Goal: Task Accomplishment & Management: Manage account settings

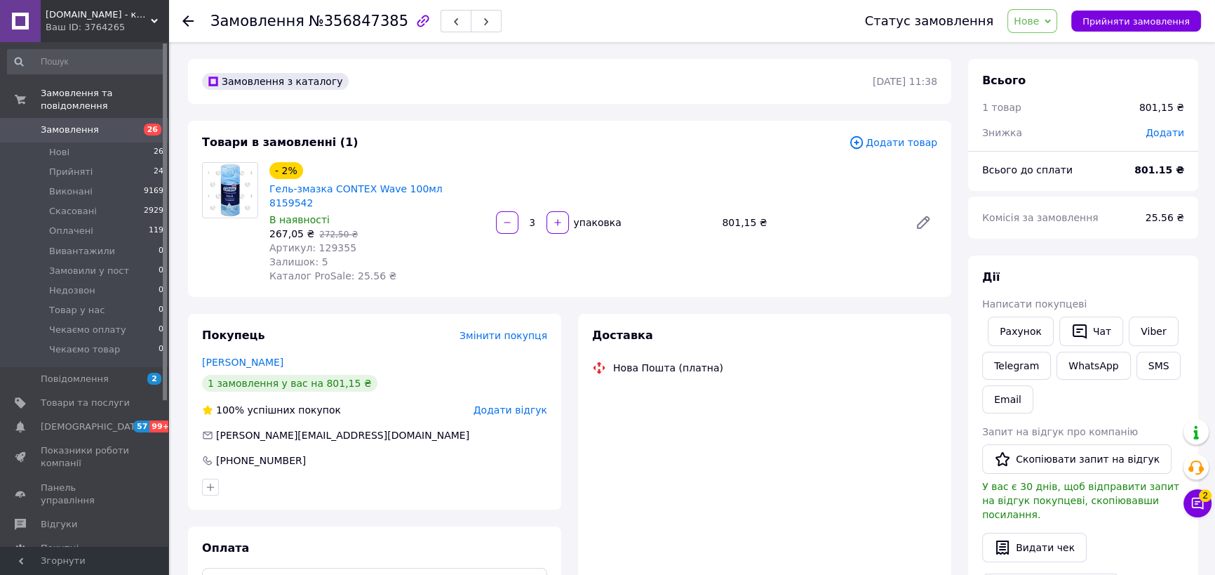
click at [1056, 23] on span "Нове" at bounding box center [1033, 21] width 50 height 24
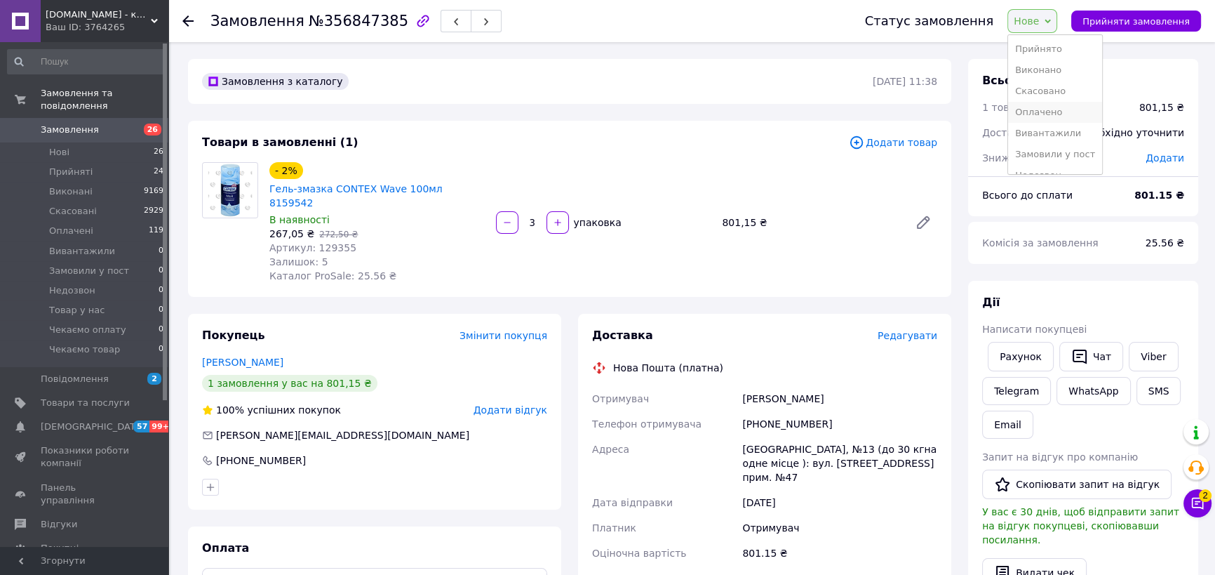
click at [1055, 112] on li "Оплачено" at bounding box center [1055, 112] width 94 height 21
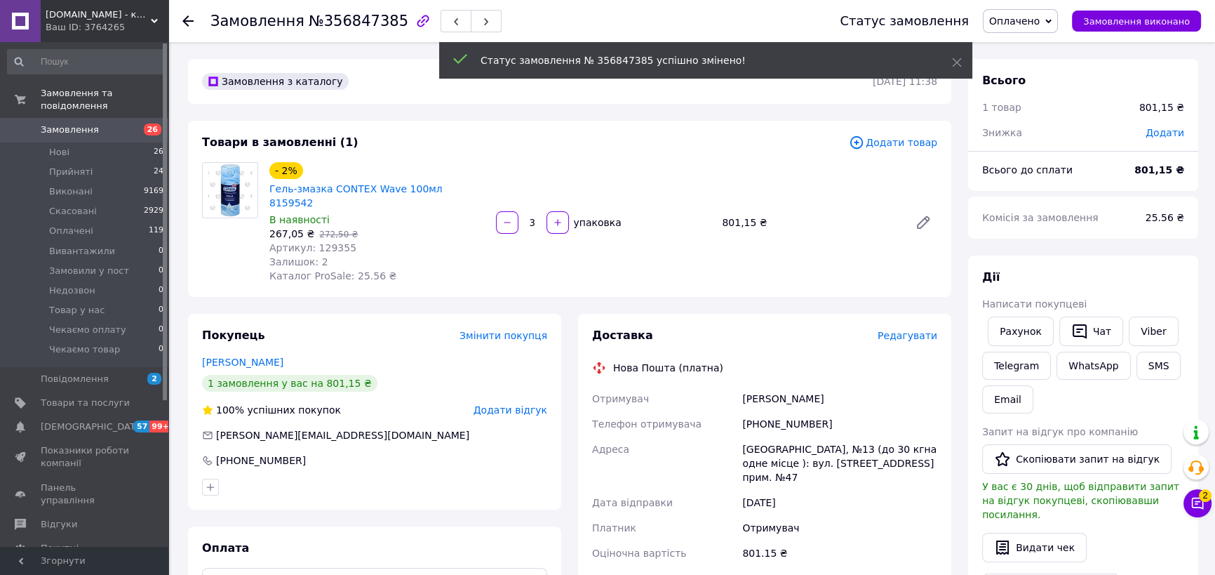
click at [340, 20] on span "№356847385" at bounding box center [359, 21] width 100 height 17
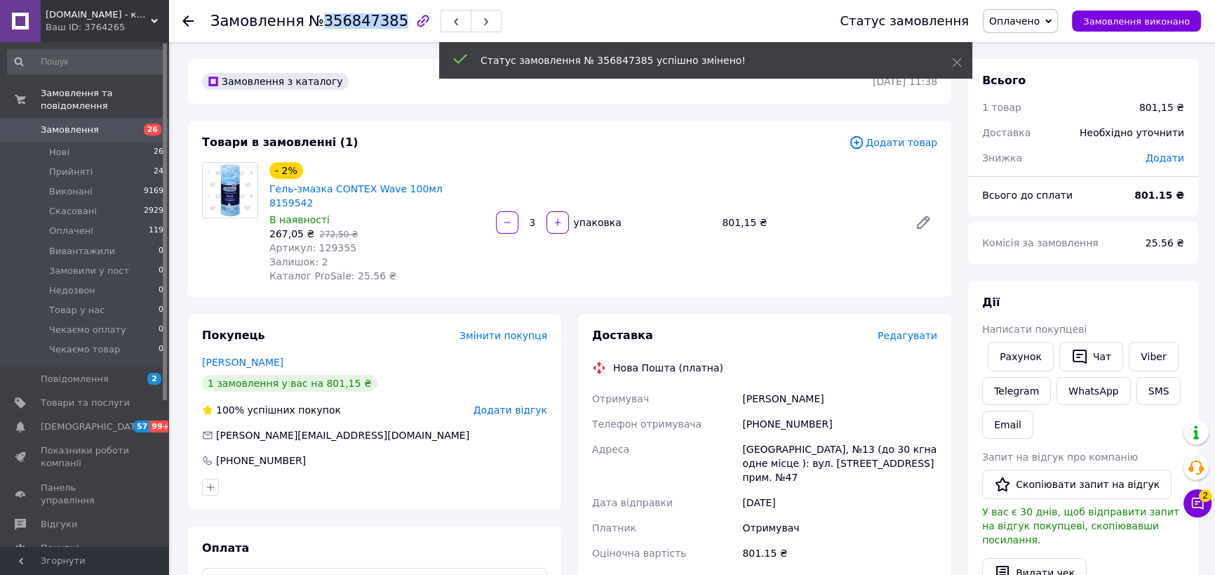
copy span "356847385"
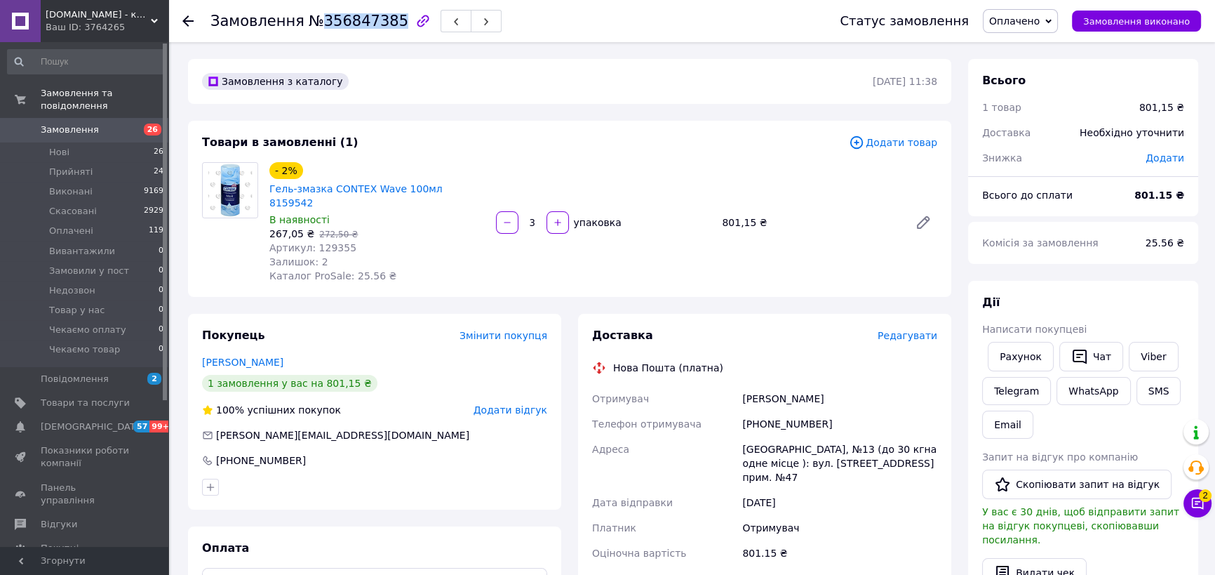
click at [68, 124] on span "Замовлення" at bounding box center [70, 130] width 58 height 13
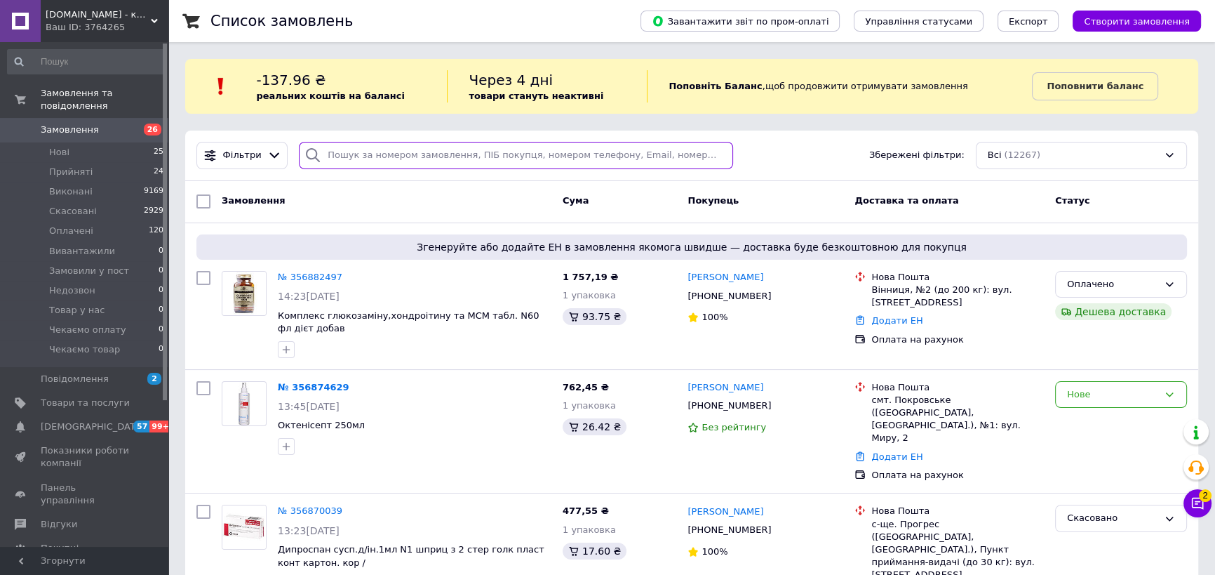
click at [327, 153] on input "search" at bounding box center [516, 155] width 434 height 27
paste input "[PHONE_NUMBER]"
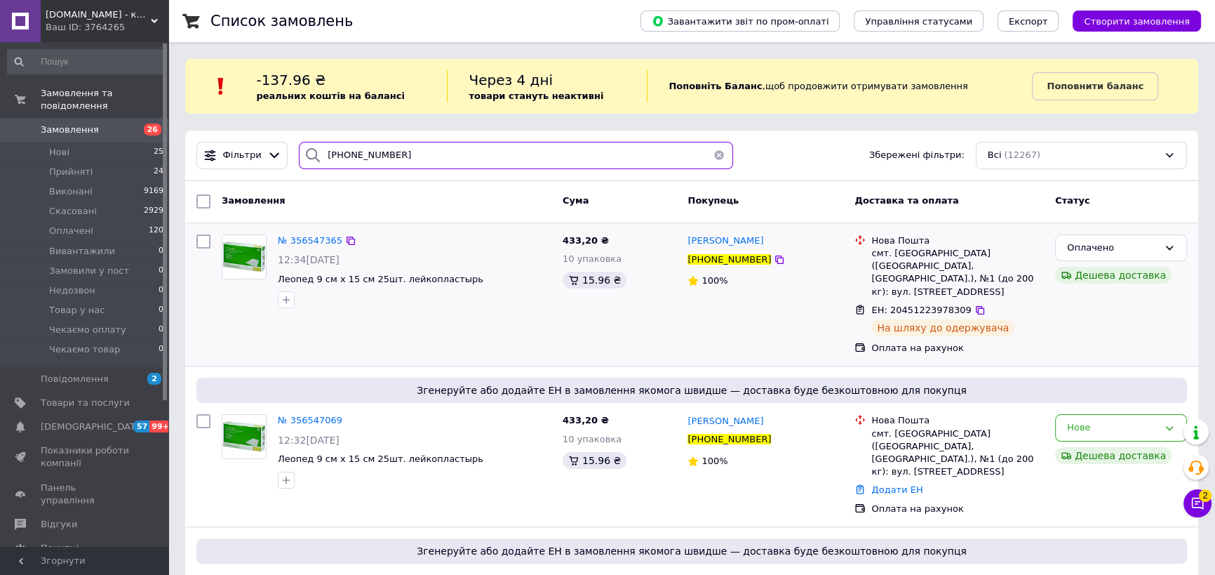
scroll to position [127, 0]
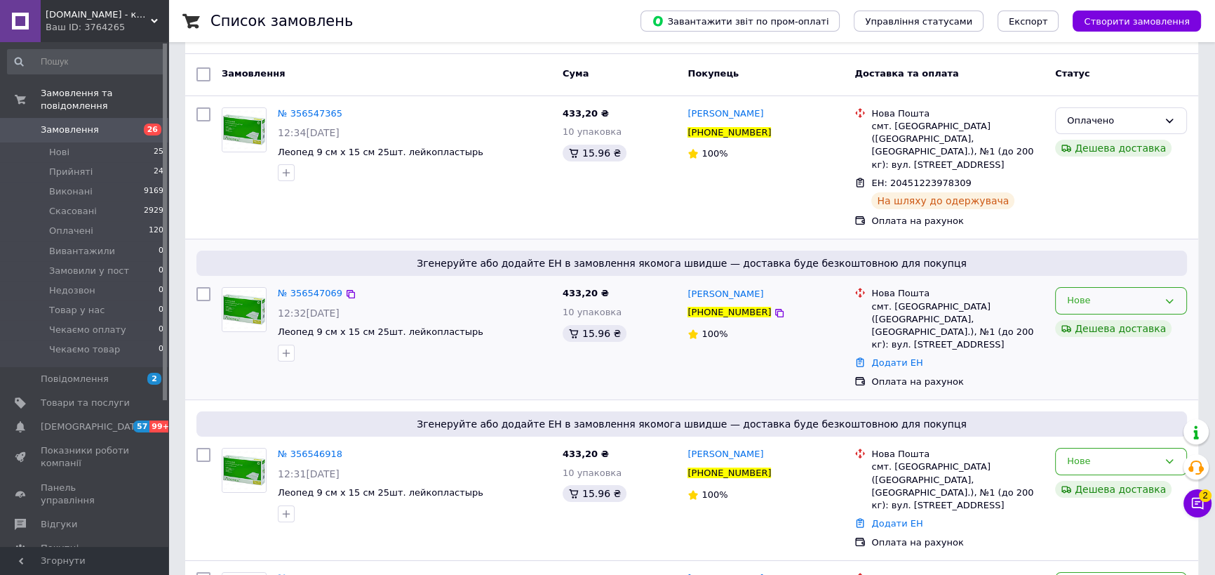
type input "[PHONE_NUMBER]"
click at [1077, 293] on div "Нове" at bounding box center [1112, 300] width 91 height 15
click at [1086, 368] on li "Скасовано" at bounding box center [1121, 381] width 131 height 26
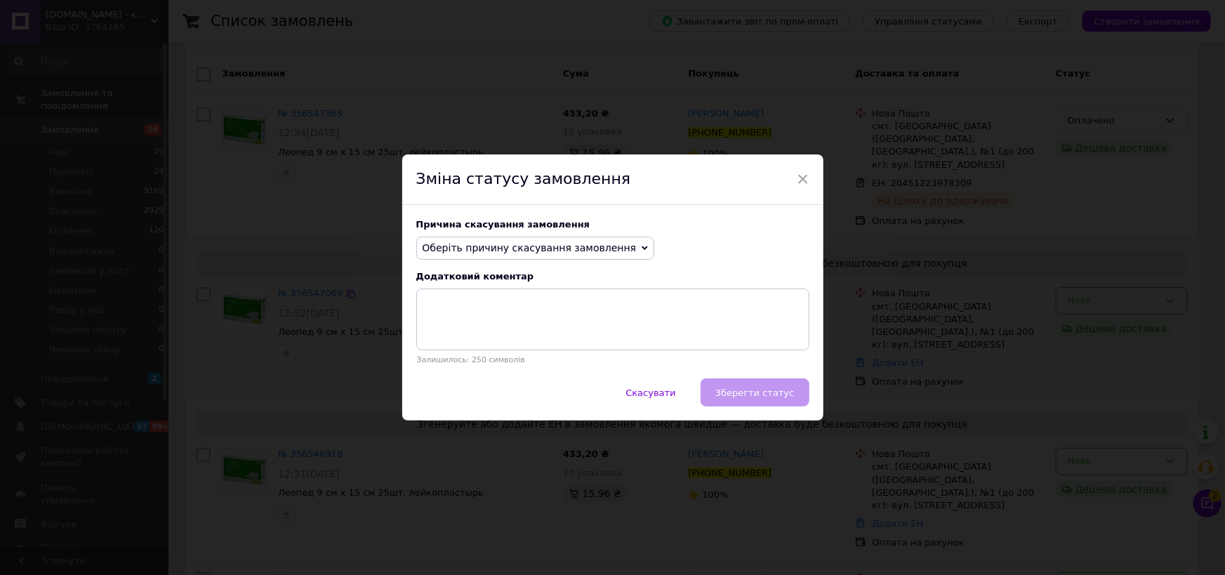
click at [498, 250] on span "Оберіть причину скасування замовлення" at bounding box center [529, 247] width 214 height 11
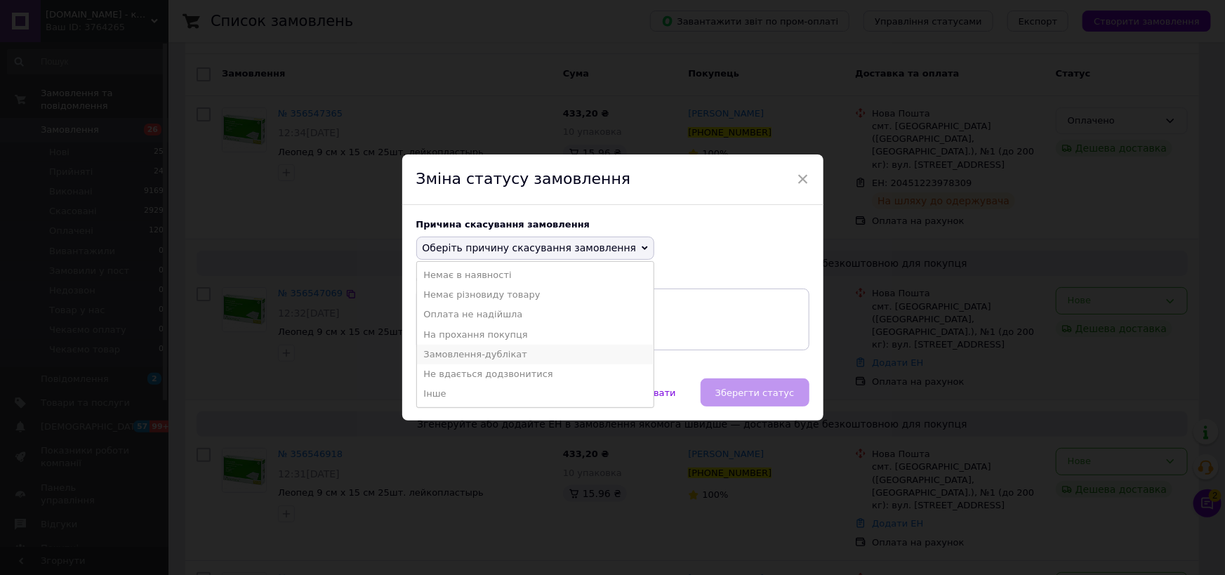
click at [469, 352] on li "Замовлення-дублікат" at bounding box center [535, 355] width 237 height 20
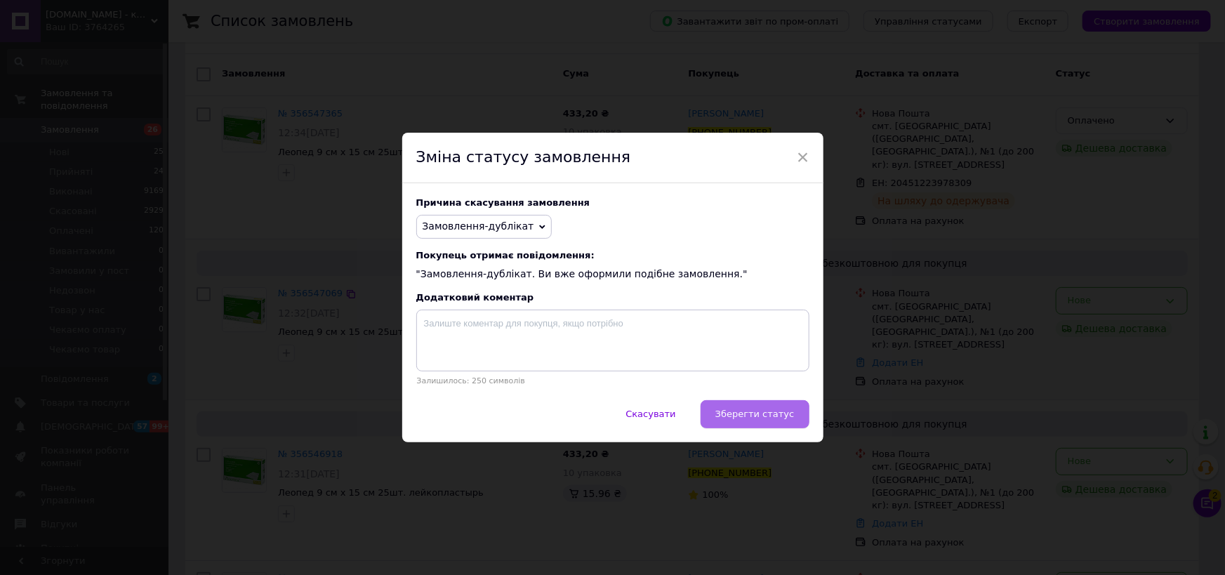
click at [736, 411] on span "Зберегти статус" at bounding box center [754, 413] width 79 height 11
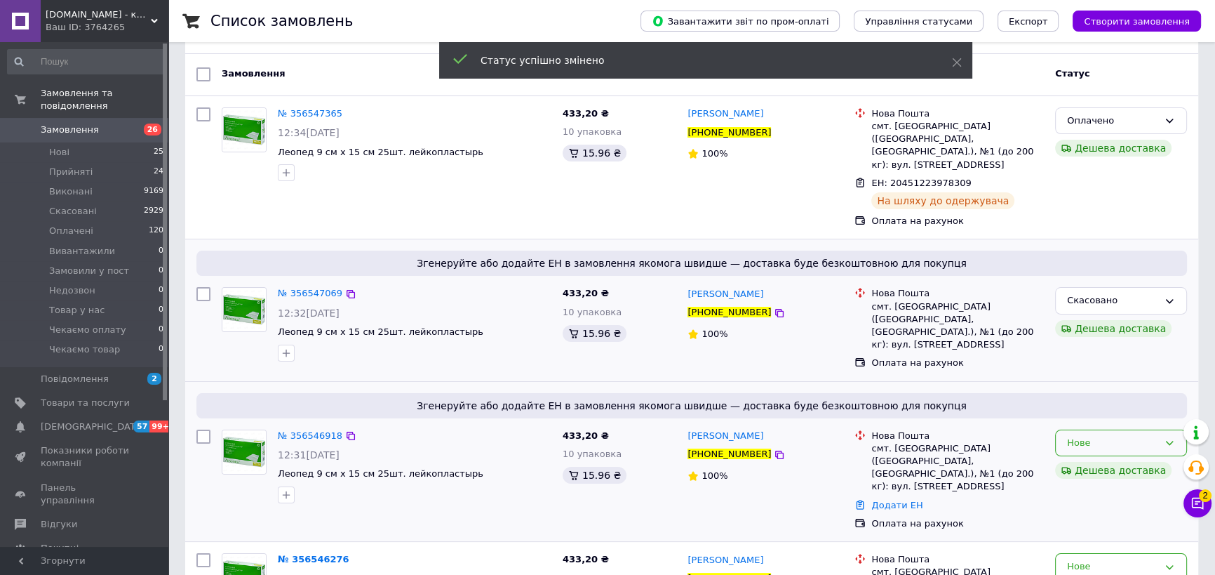
click at [1106, 436] on div "Нове" at bounding box center [1112, 443] width 91 height 15
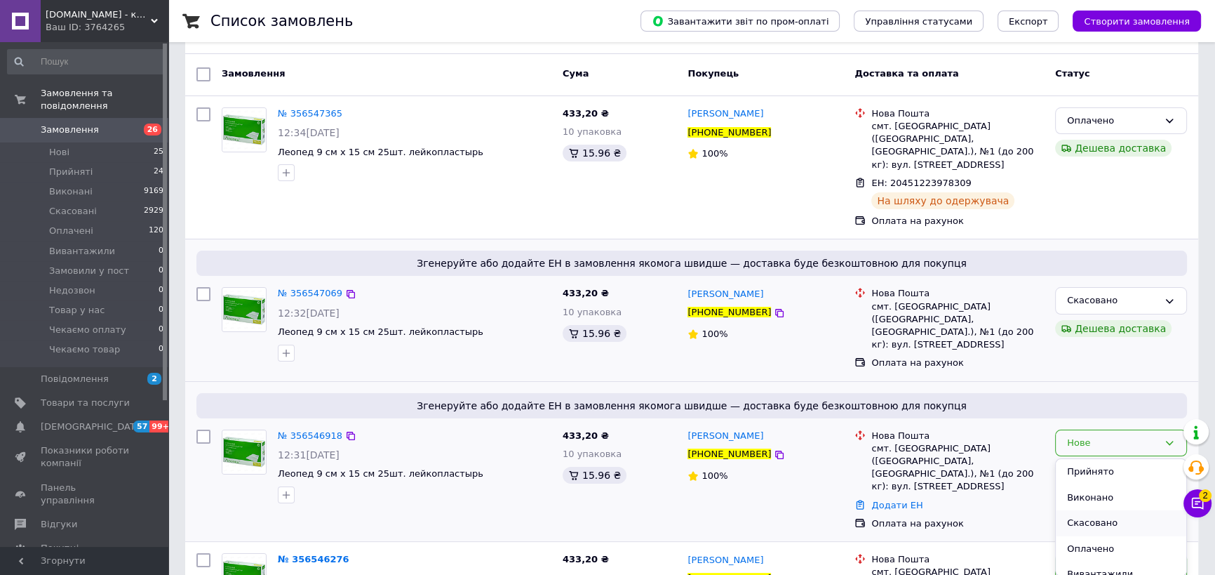
click at [1089, 510] on li "Скасовано" at bounding box center [1121, 523] width 131 height 26
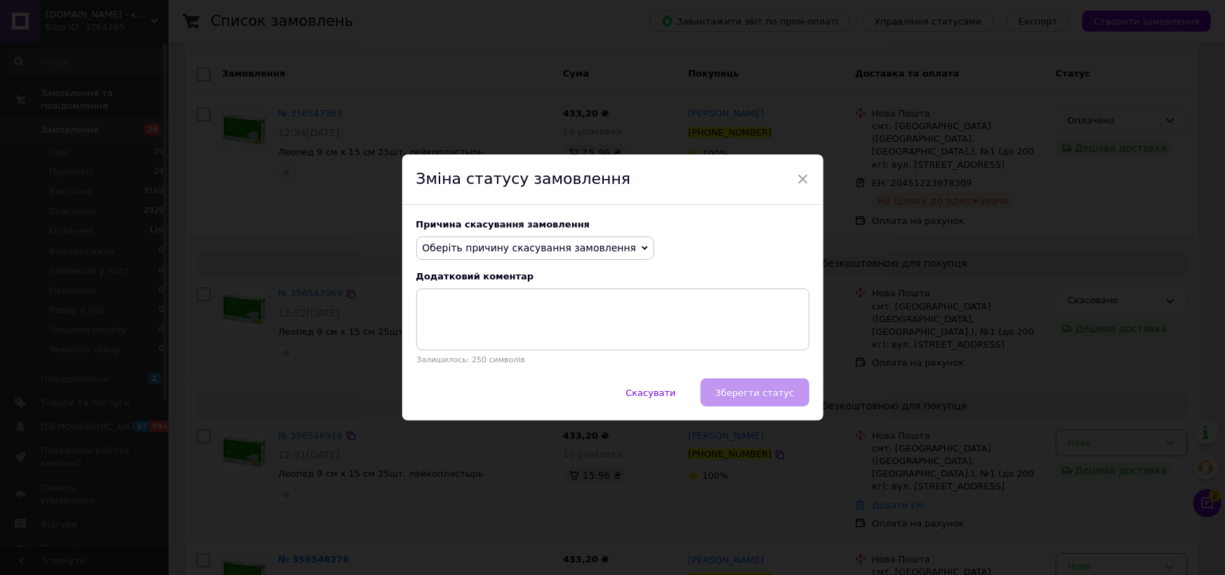
click at [575, 253] on span "Оберіть причину скасування замовлення" at bounding box center [529, 247] width 214 height 11
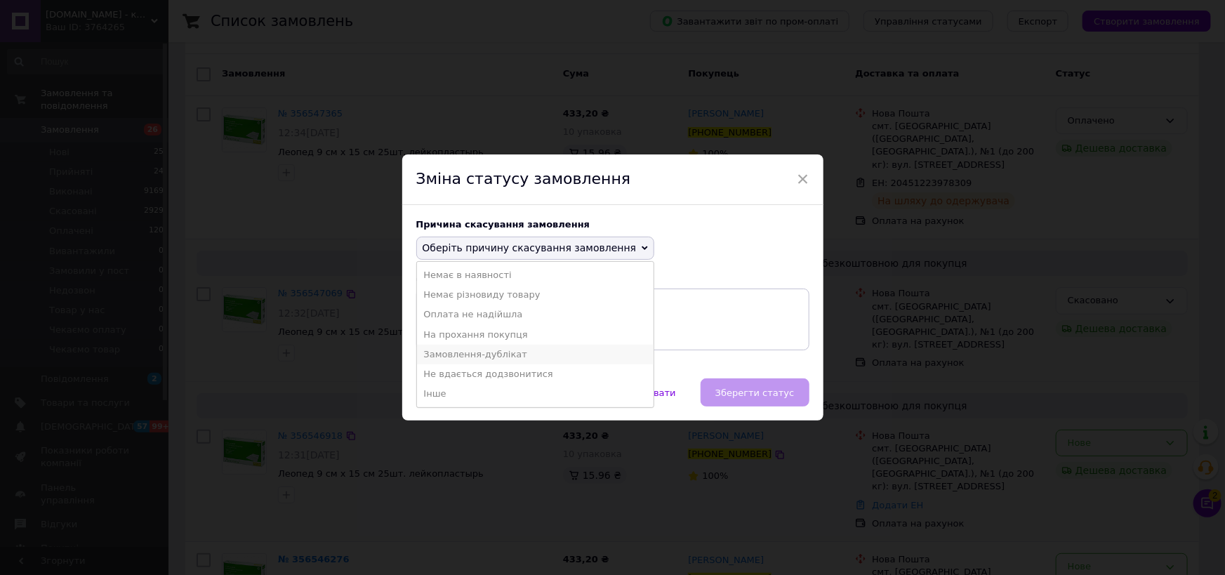
click at [456, 353] on li "Замовлення-дублікат" at bounding box center [535, 355] width 237 height 20
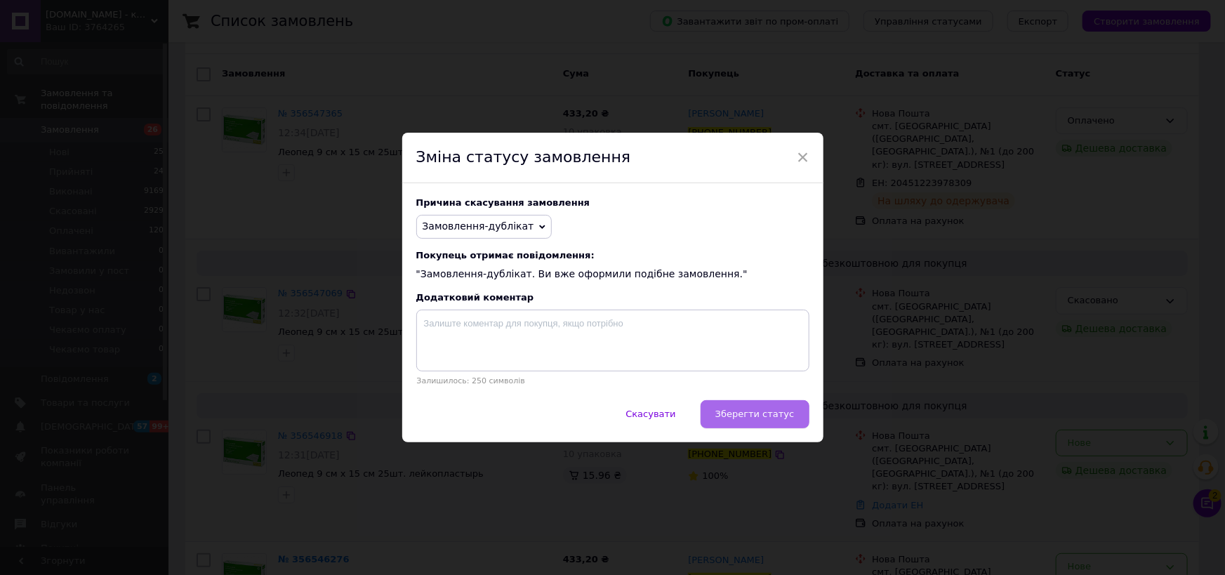
click at [765, 410] on span "Зберегти статус" at bounding box center [754, 413] width 79 height 11
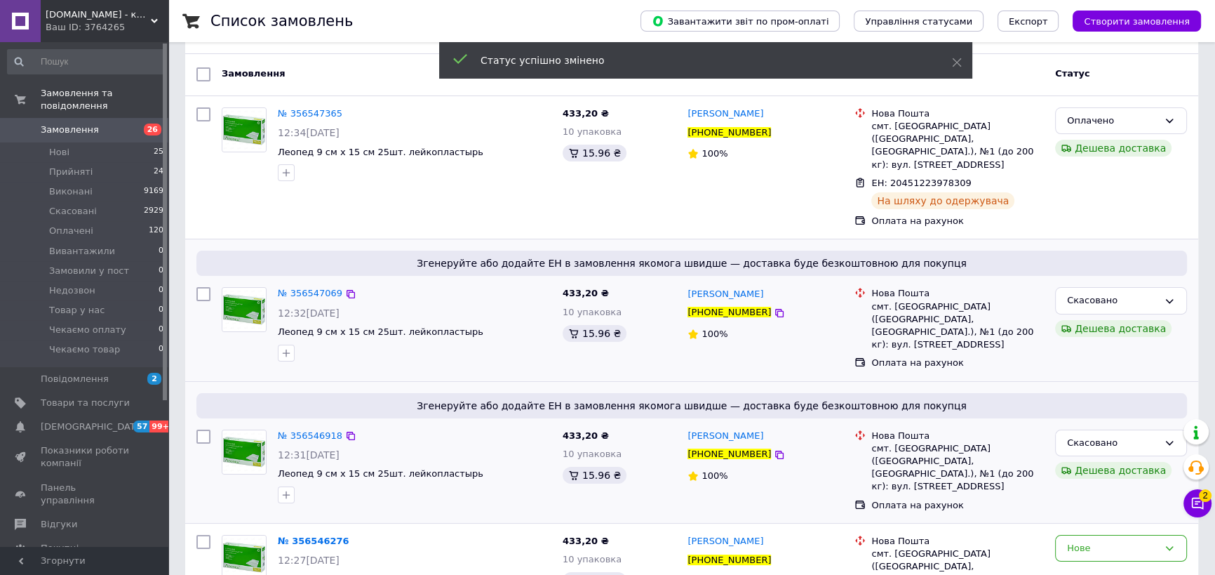
scroll to position [284, 0]
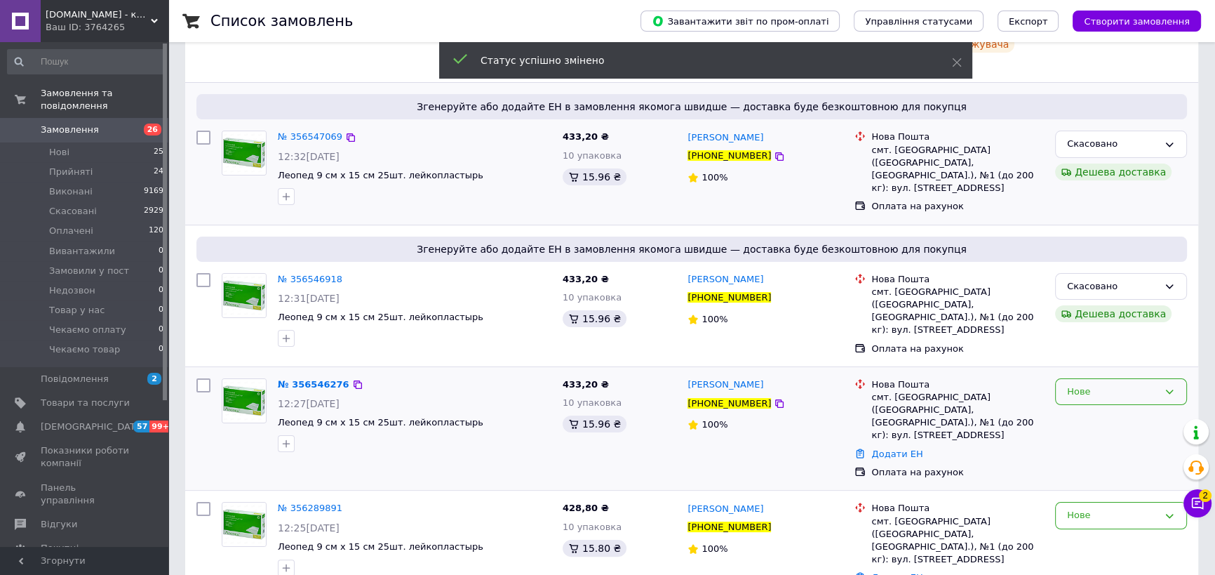
click at [1095, 385] on div "Нове" at bounding box center [1112, 392] width 91 height 15
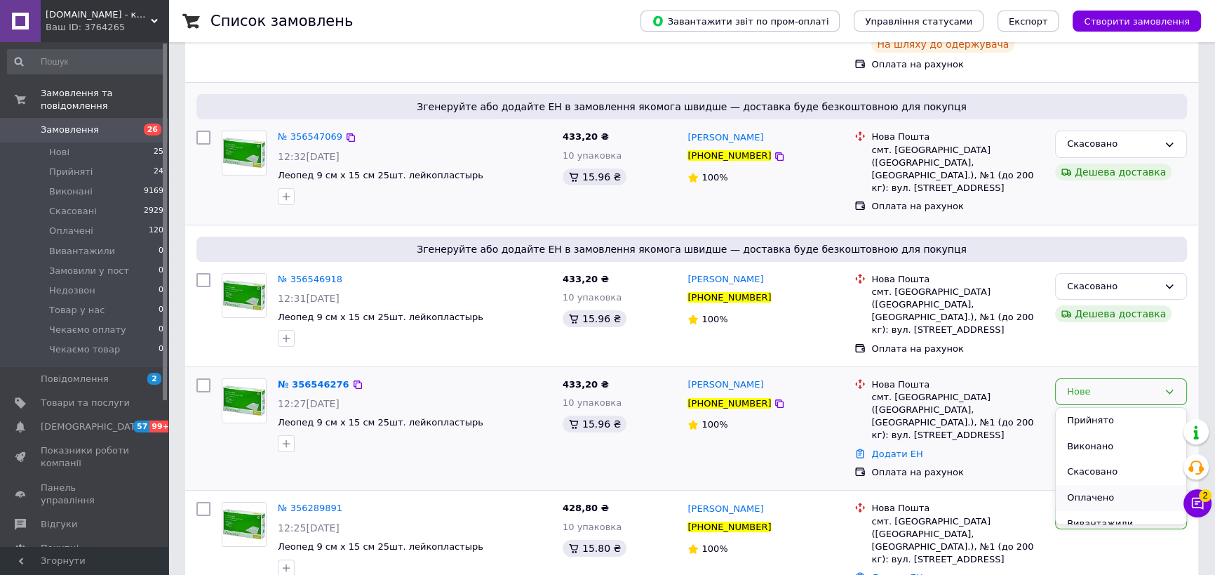
click at [1089, 485] on li "Оплачено" at bounding box center [1121, 498] width 131 height 26
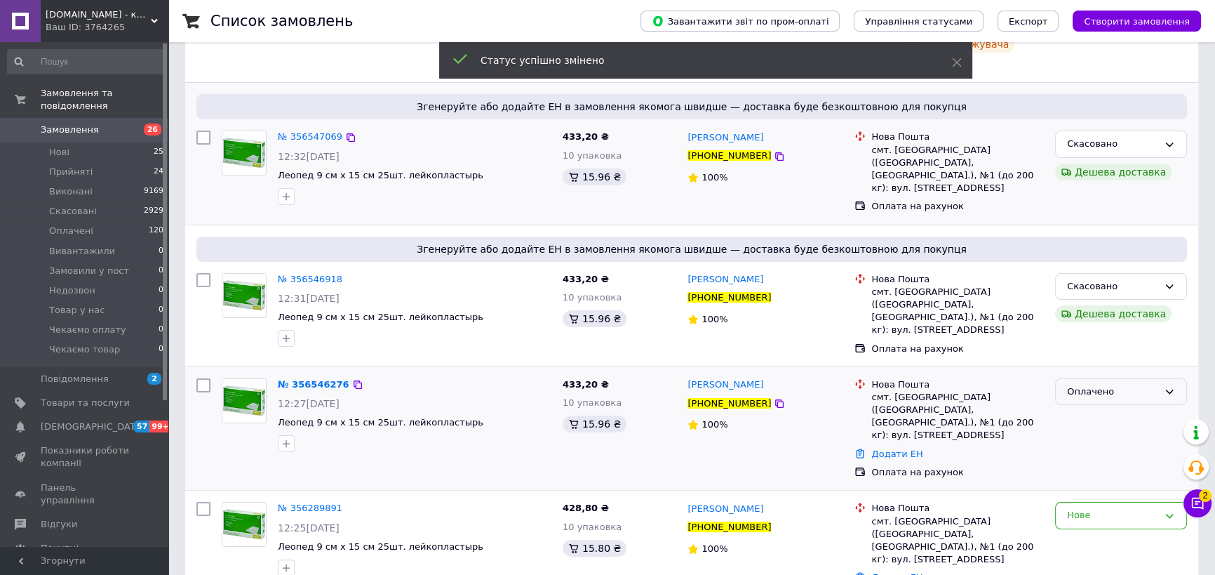
click at [1108, 385] on div "Оплачено" at bounding box center [1112, 392] width 91 height 15
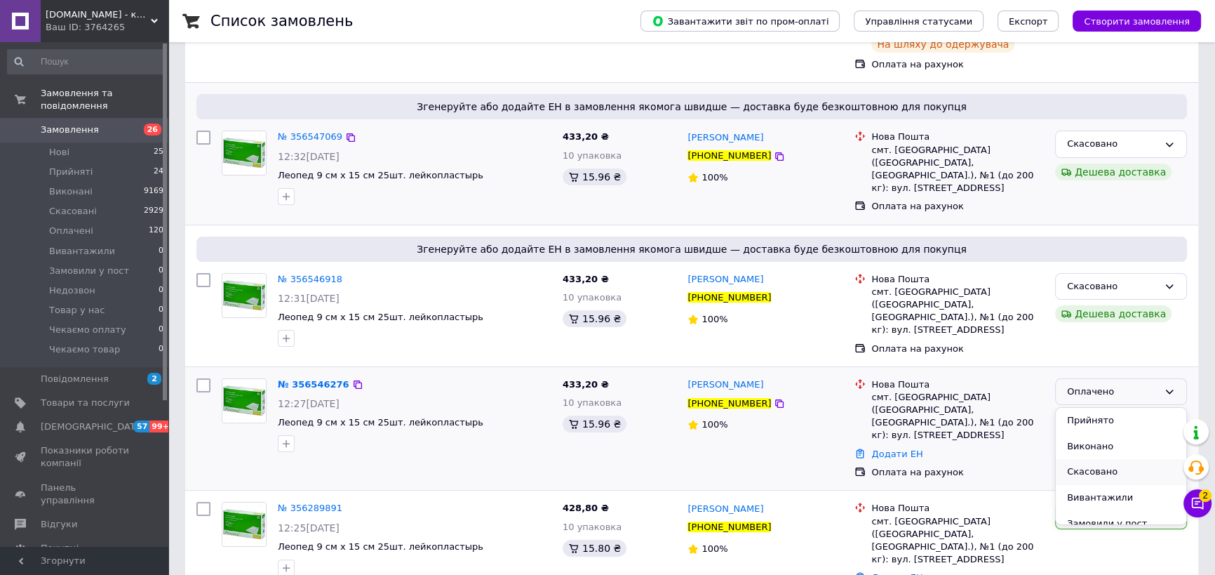
click at [1092, 459] on li "Скасовано" at bounding box center [1121, 472] width 131 height 26
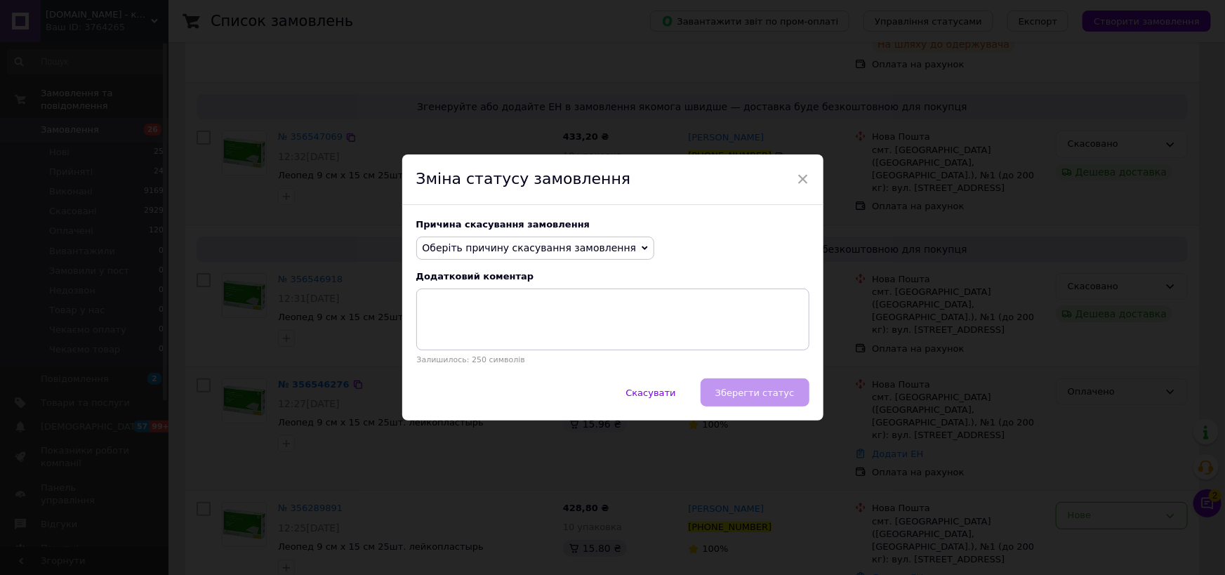
click at [517, 246] on span "Оберіть причину скасування замовлення" at bounding box center [529, 247] width 214 height 11
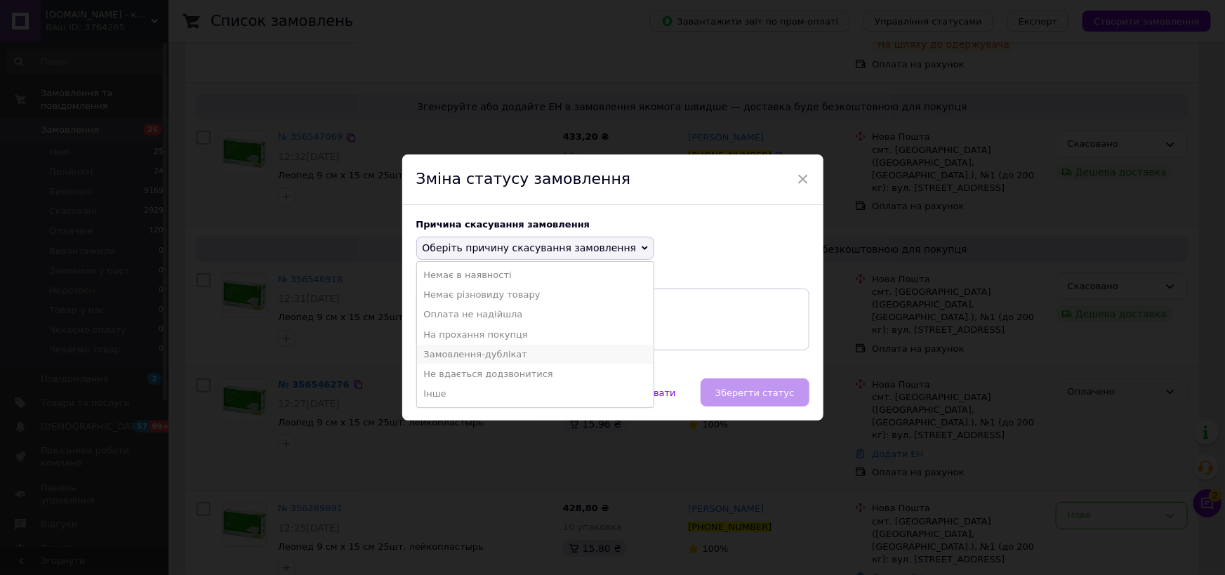
click at [471, 357] on li "Замовлення-дублікат" at bounding box center [535, 355] width 237 height 20
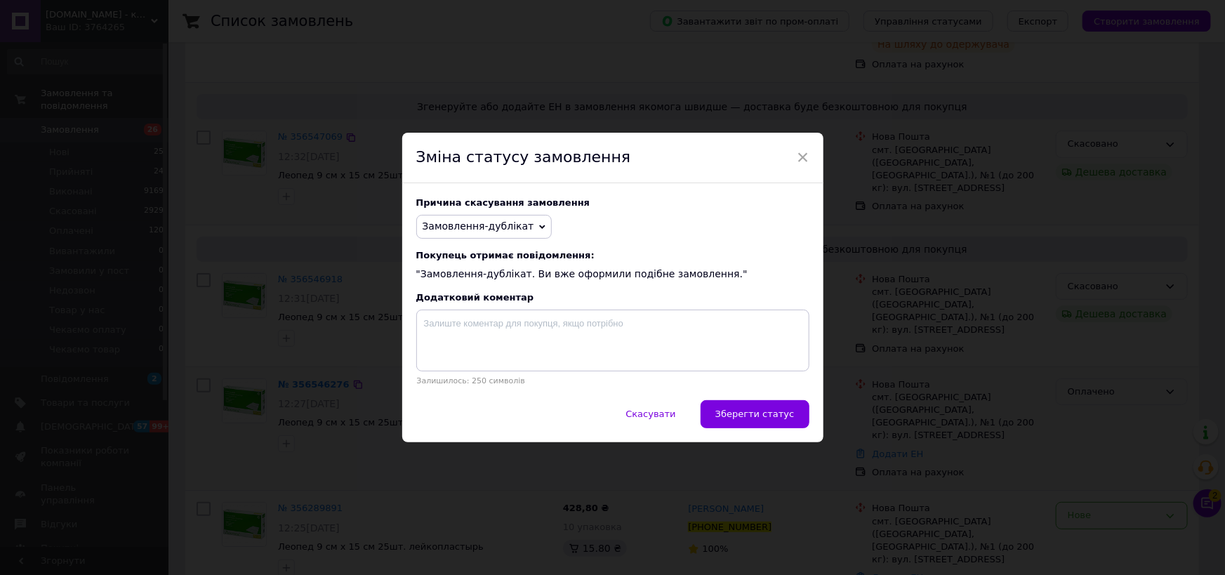
click at [718, 408] on button "Зберегти статус" at bounding box center [754, 414] width 109 height 28
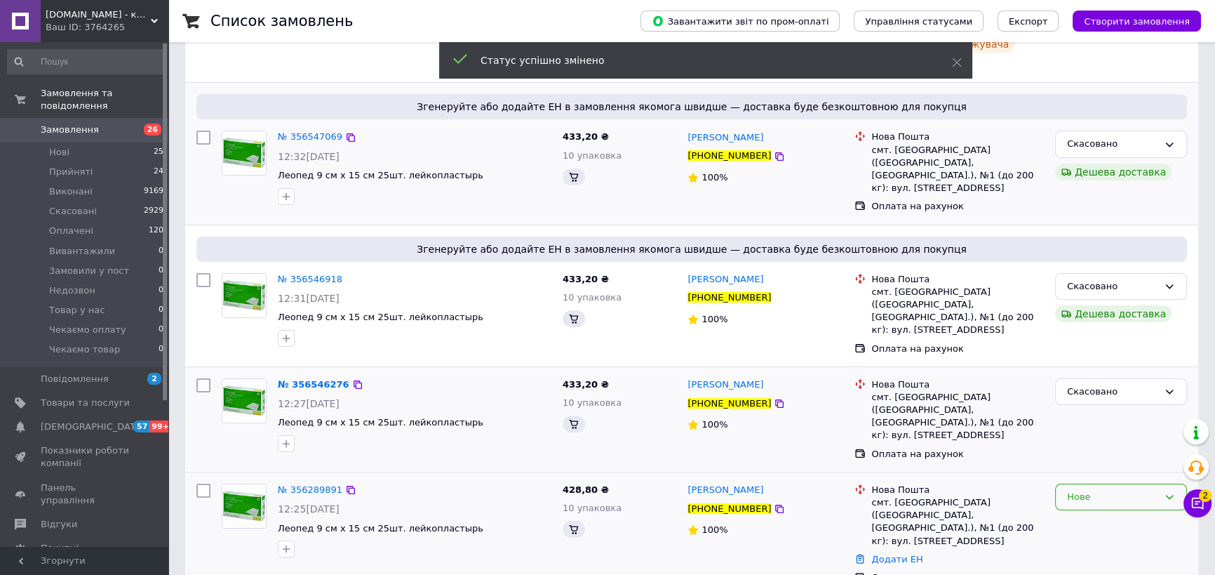
click at [1093, 490] on div "Нове" at bounding box center [1112, 497] width 91 height 15
click at [1096, 565] on li "Скасовано" at bounding box center [1121, 578] width 131 height 26
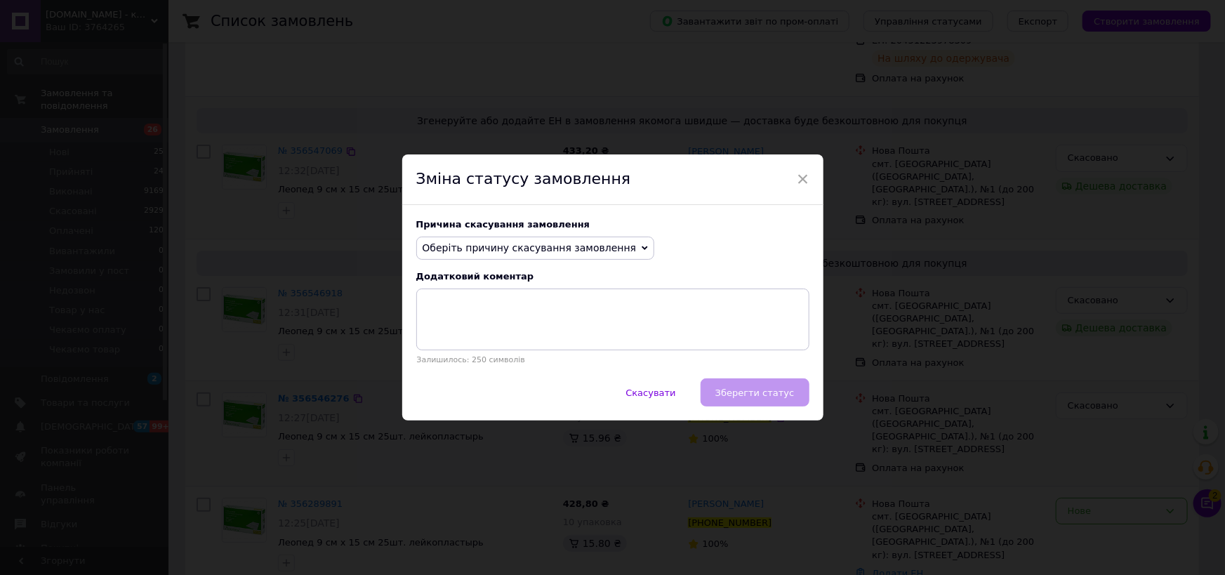
click at [584, 247] on span "Оберіть причину скасування замовлення" at bounding box center [529, 247] width 214 height 11
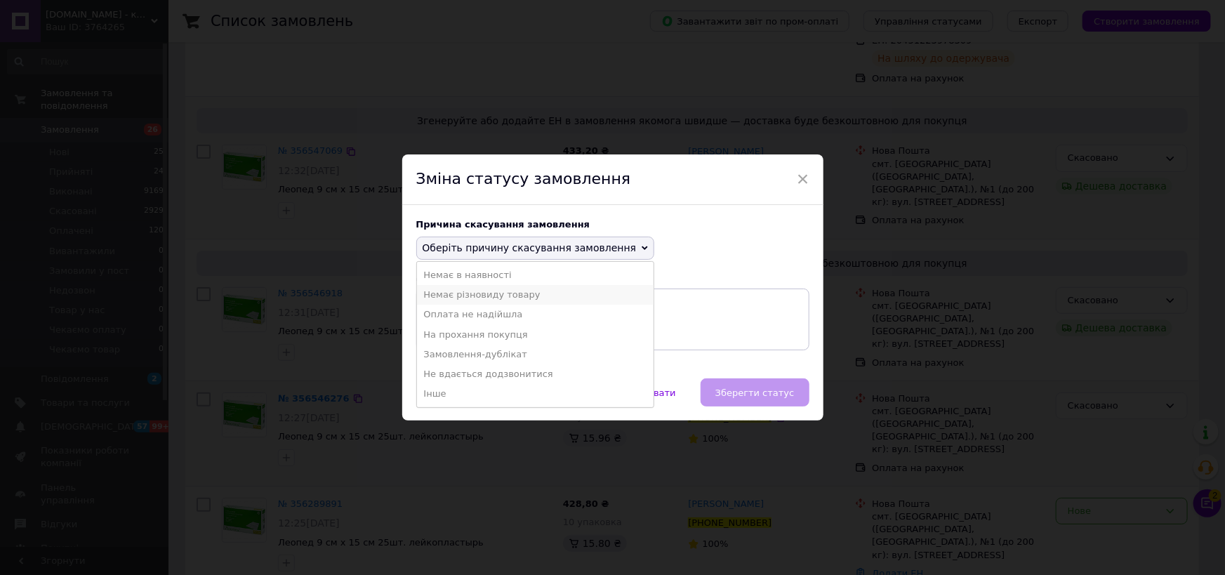
click at [483, 295] on li "Немає різновиду товару" at bounding box center [535, 295] width 237 height 20
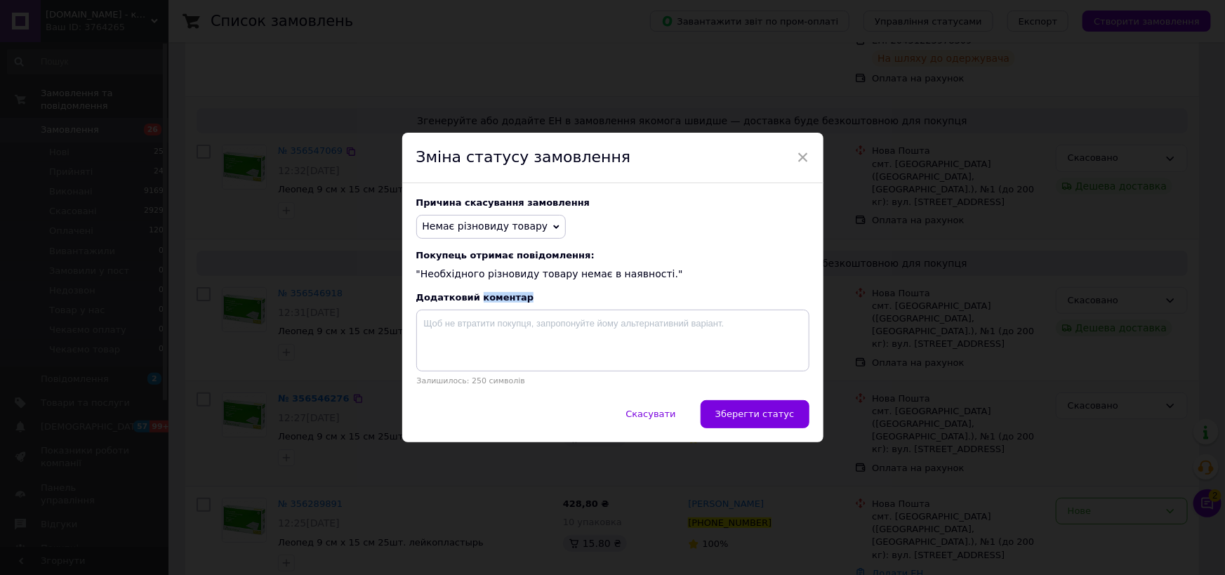
click at [483, 295] on div "Додатковий коментар" at bounding box center [612, 297] width 393 height 11
click at [493, 233] on span "Немає різновиду товару" at bounding box center [491, 227] width 150 height 24
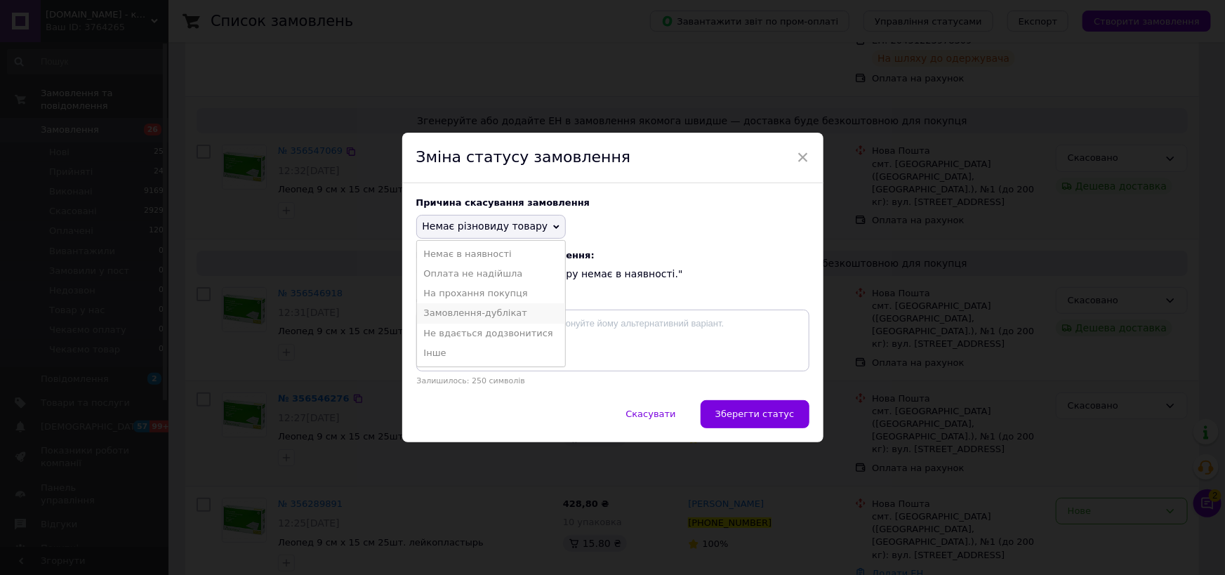
click at [481, 311] on li "Замовлення-дублікат" at bounding box center [491, 313] width 149 height 20
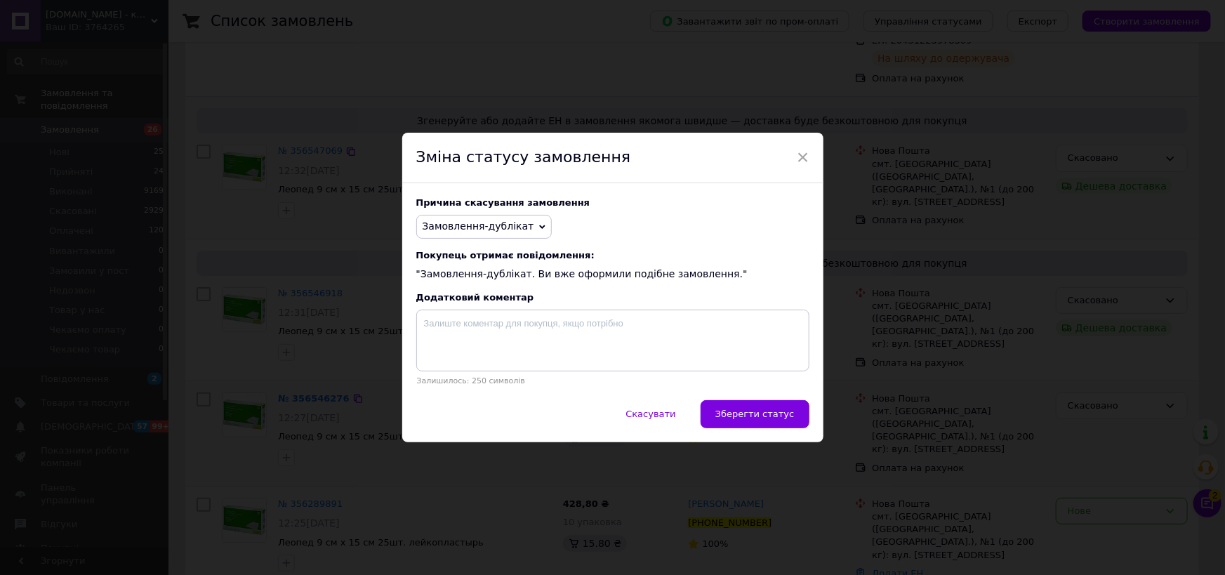
click at [745, 420] on button "Зберегти статус" at bounding box center [754, 414] width 109 height 28
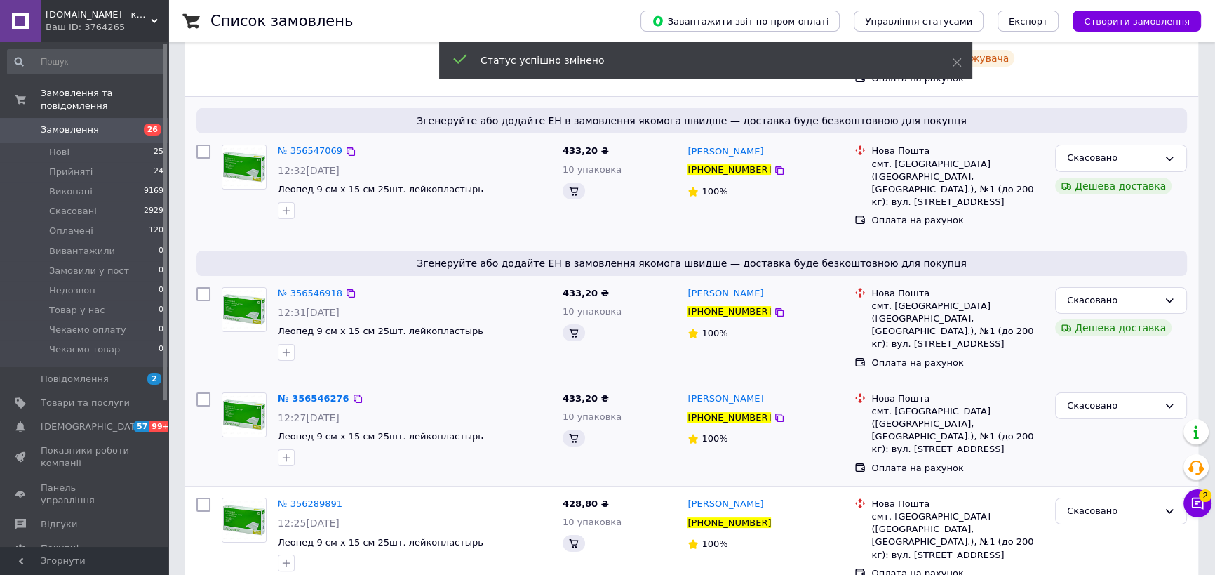
scroll to position [255, 0]
